Goal: Contribute content

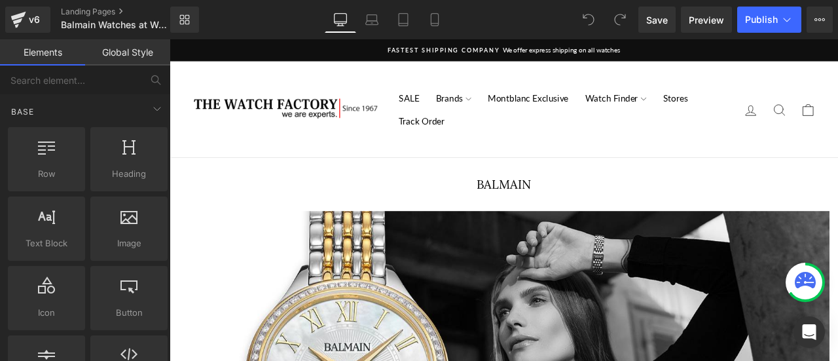
scroll to position [305, 0]
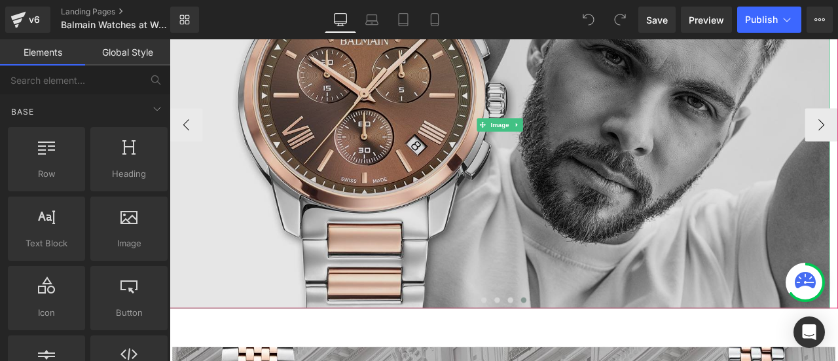
scroll to position [349, 0]
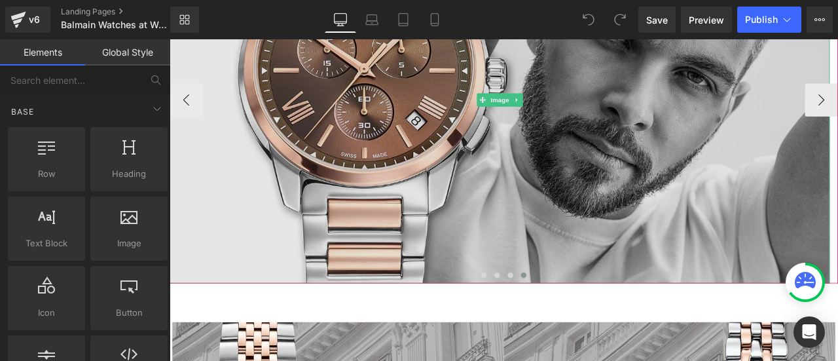
click at [577, 189] on img at bounding box center [561, 111] width 782 height 435
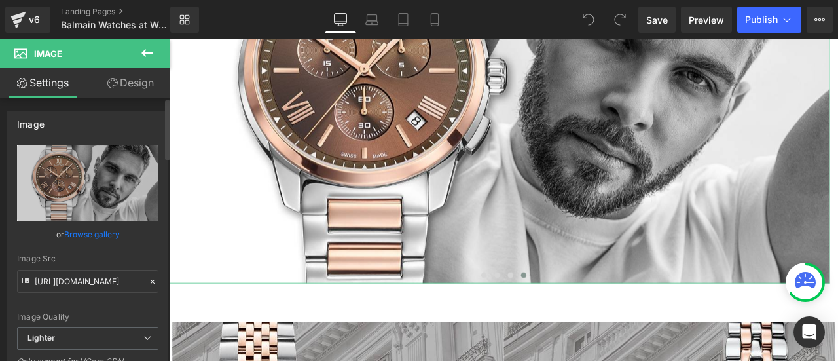
click at [82, 234] on link "Browse gallery" at bounding box center [92, 234] width 56 height 23
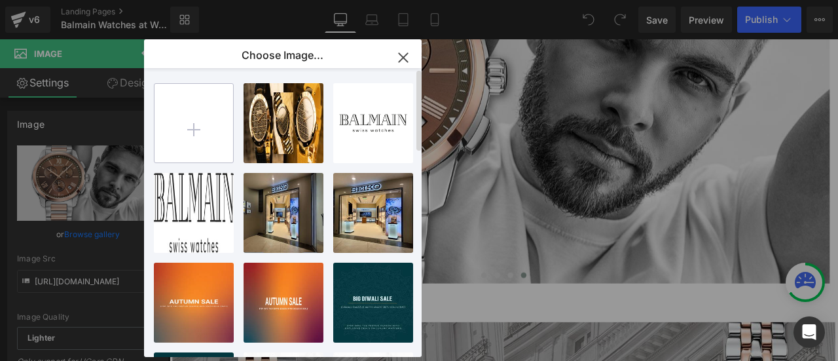
click at [207, 128] on input "file" at bounding box center [193, 123] width 79 height 79
type input "C:\fakepath\1580x880px__ophrysBrown.jpg"
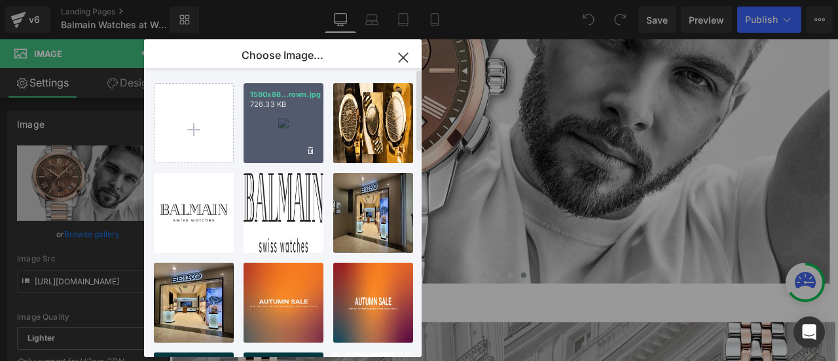
click at [277, 128] on div "1580x88...rown.jpg 726.33 KB" at bounding box center [283, 123] width 80 height 80
type input "[URL][DOMAIN_NAME]"
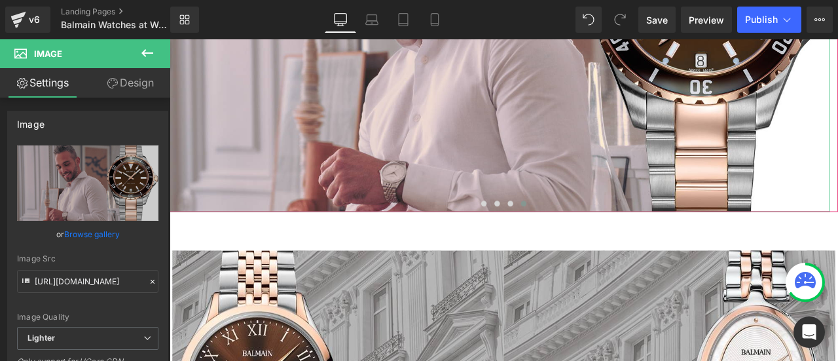
scroll to position [436, 0]
click at [554, 232] on span at bounding box center [557, 233] width 7 height 7
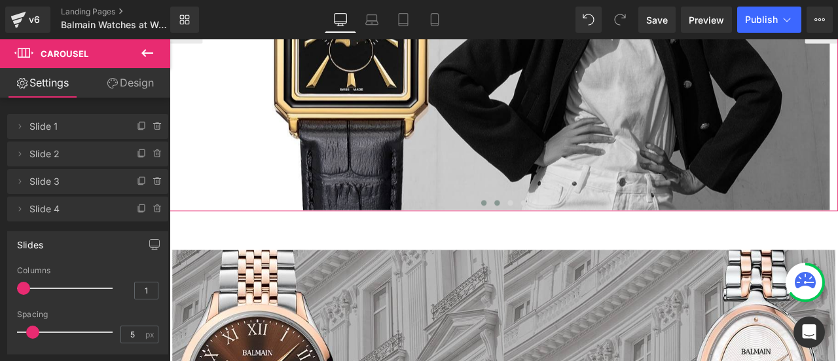
click at [540, 235] on button at bounding box center [542, 232] width 16 height 13
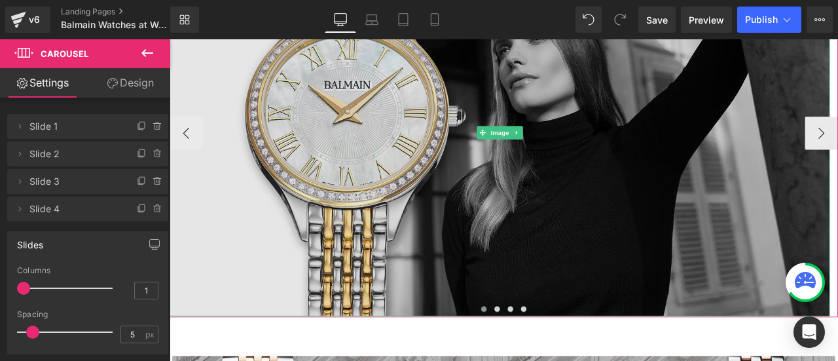
scroll to position [305, 0]
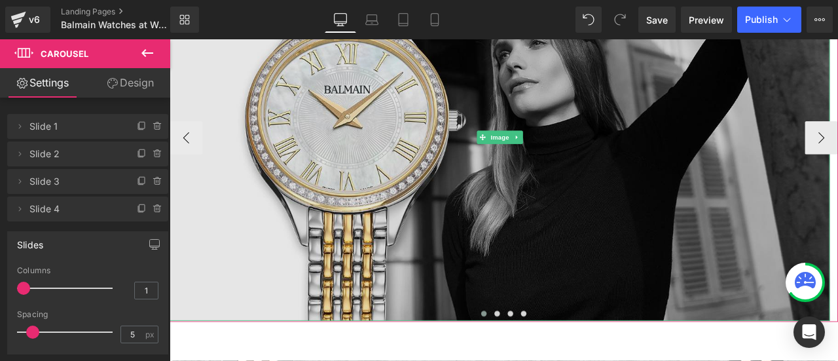
click at [488, 166] on img at bounding box center [561, 155] width 782 height 435
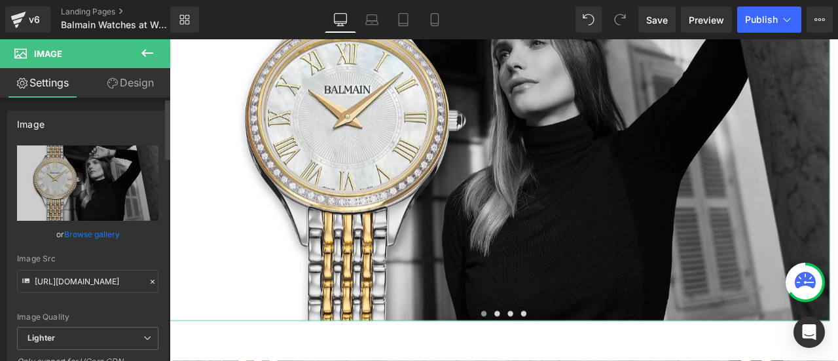
click at [110, 228] on link "Browse gallery" at bounding box center [92, 234] width 56 height 23
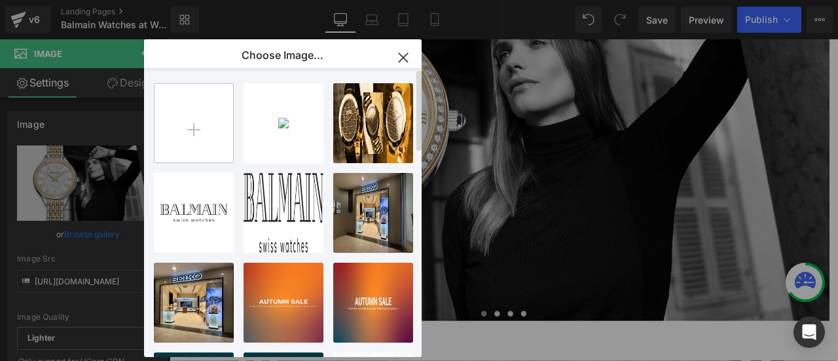
click at [185, 117] on input "file" at bounding box center [193, 123] width 79 height 79
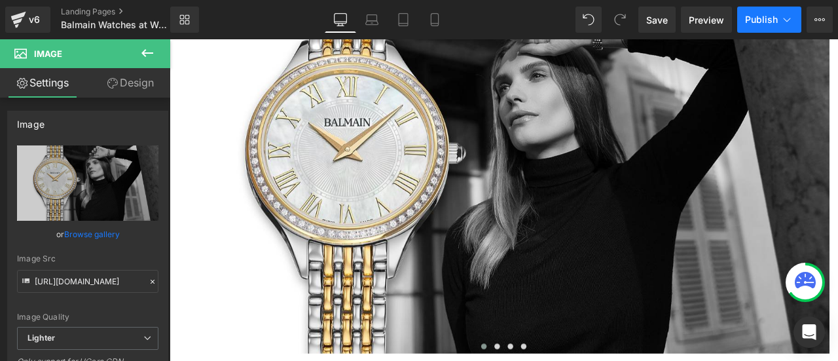
scroll to position [131, 0]
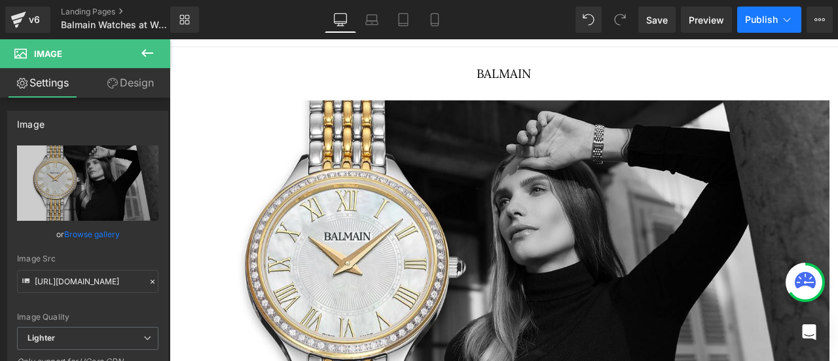
click at [761, 16] on span "Publish" at bounding box center [761, 19] width 33 height 10
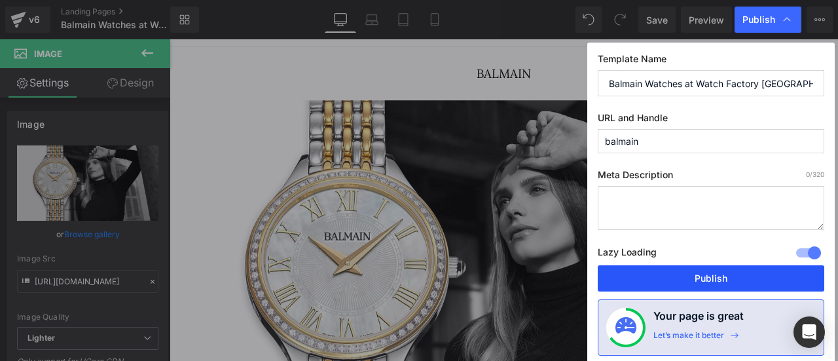
click at [720, 281] on button "Publish" at bounding box center [711, 278] width 226 height 26
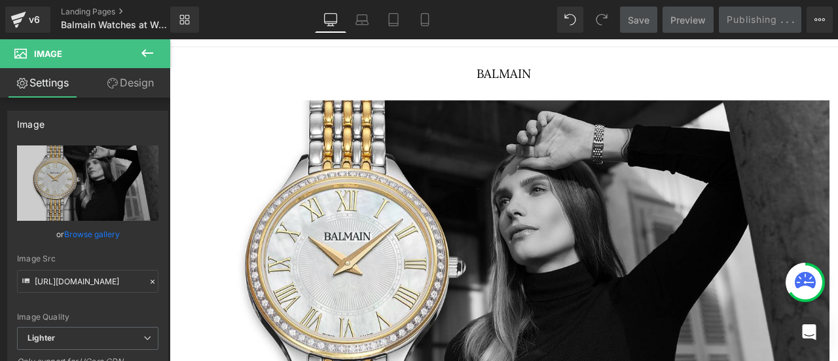
scroll to position [0, 0]
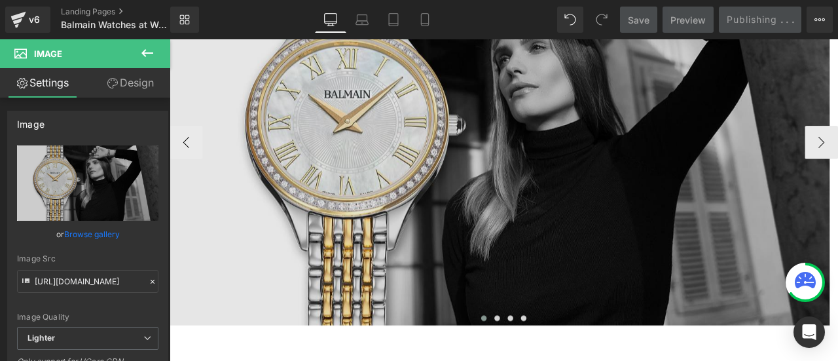
scroll to position [305, 0]
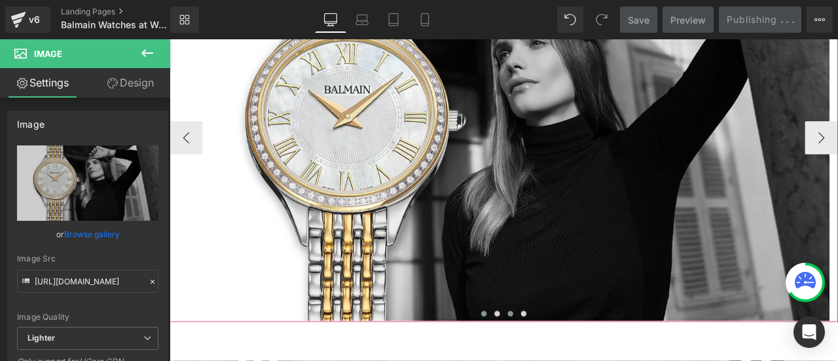
click at [566, 360] on button at bounding box center [574, 363] width 16 height 13
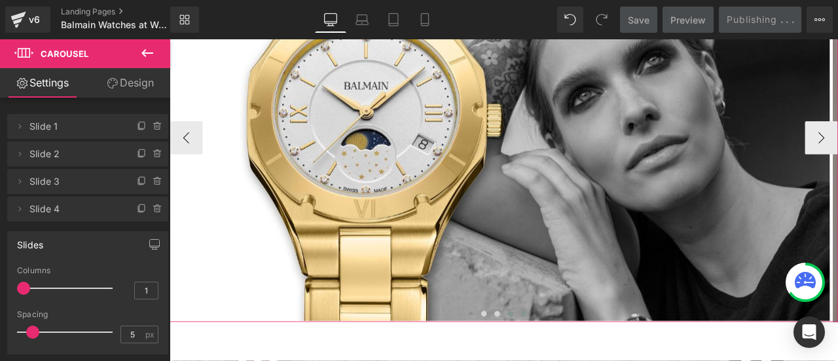
click at [586, 360] on span at bounding box center [589, 364] width 7 height 7
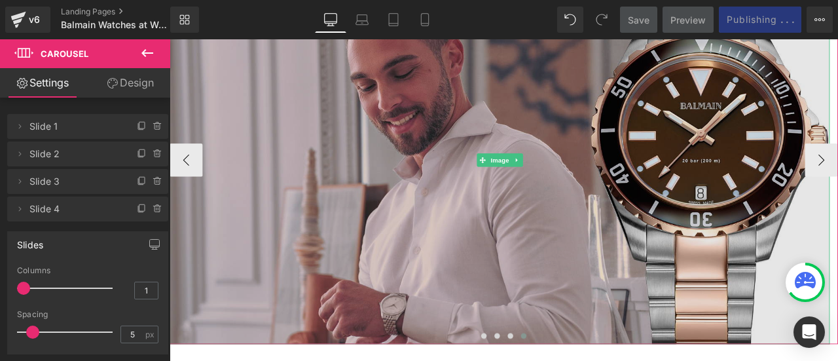
scroll to position [174, 0]
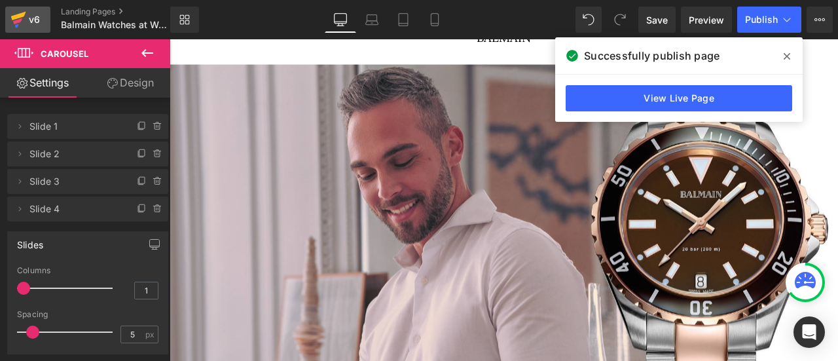
click at [15, 10] on icon at bounding box center [18, 19] width 16 height 33
